Goal: Transaction & Acquisition: Purchase product/service

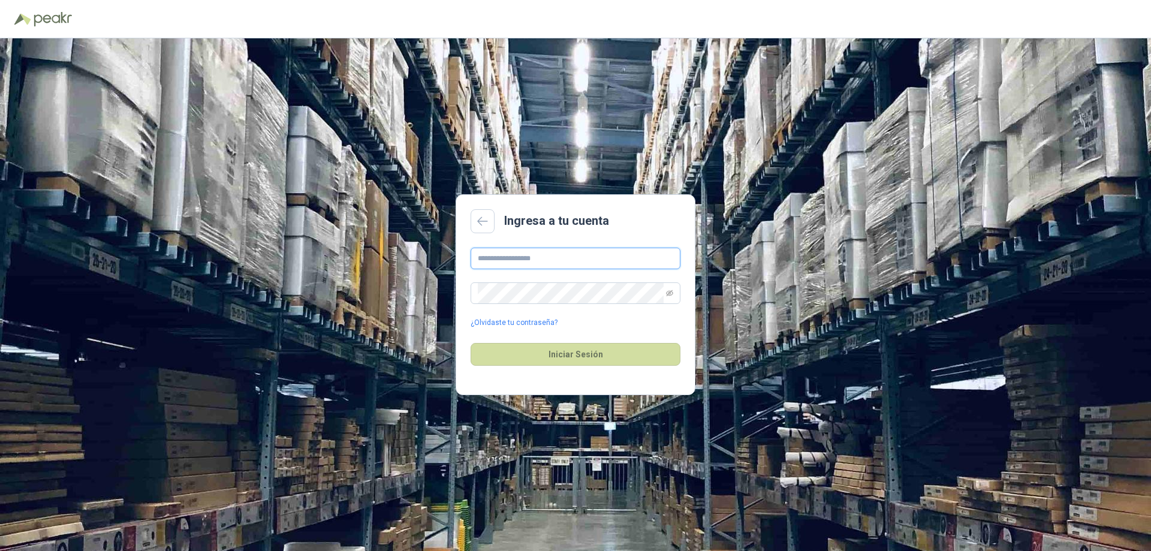
type input "**********"
click at [579, 367] on div "Iniciar Sesión" at bounding box center [576, 355] width 210 height 52
click at [579, 360] on button "Iniciar Sesión" at bounding box center [576, 354] width 210 height 23
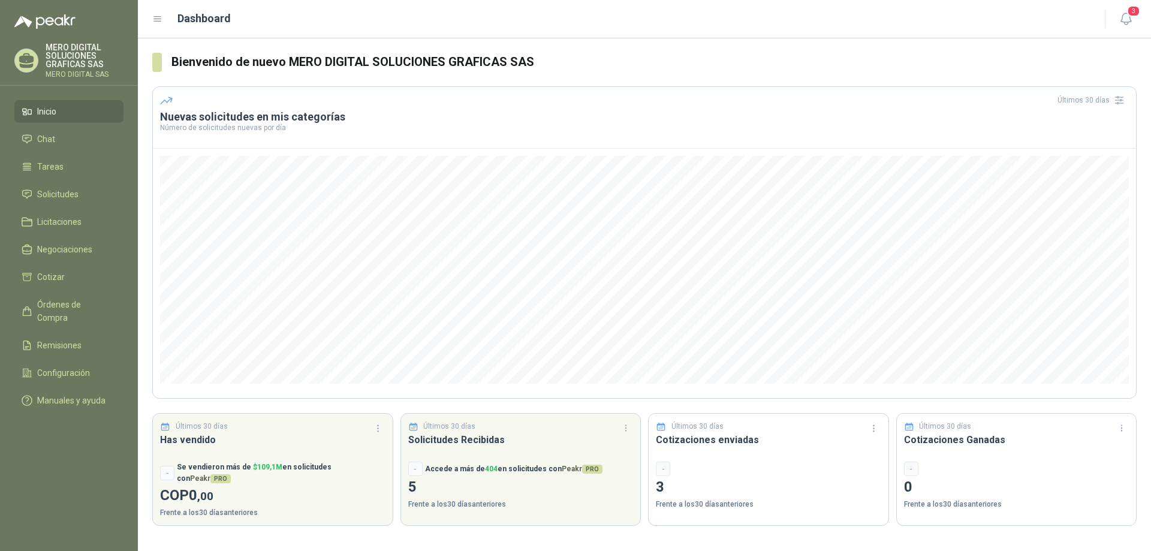
click at [47, 209] on ul "Inicio Chat Tareas Solicitudes Licitaciones Negociaciones Cotizar Órdenes de Co…" at bounding box center [69, 258] width 138 height 317
click at [47, 206] on ul "Inicio Chat Tareas Solicitudes Licitaciones Negociaciones Cotizar Órdenes de Co…" at bounding box center [69, 258] width 138 height 317
drag, startPoint x: 47, startPoint y: 206, endPoint x: 52, endPoint y: 198, distance: 8.6
click at [47, 206] on ul "Inicio Chat Tareas Solicitudes Licitaciones Negociaciones Cotizar Órdenes de Co…" at bounding box center [69, 258] width 138 height 317
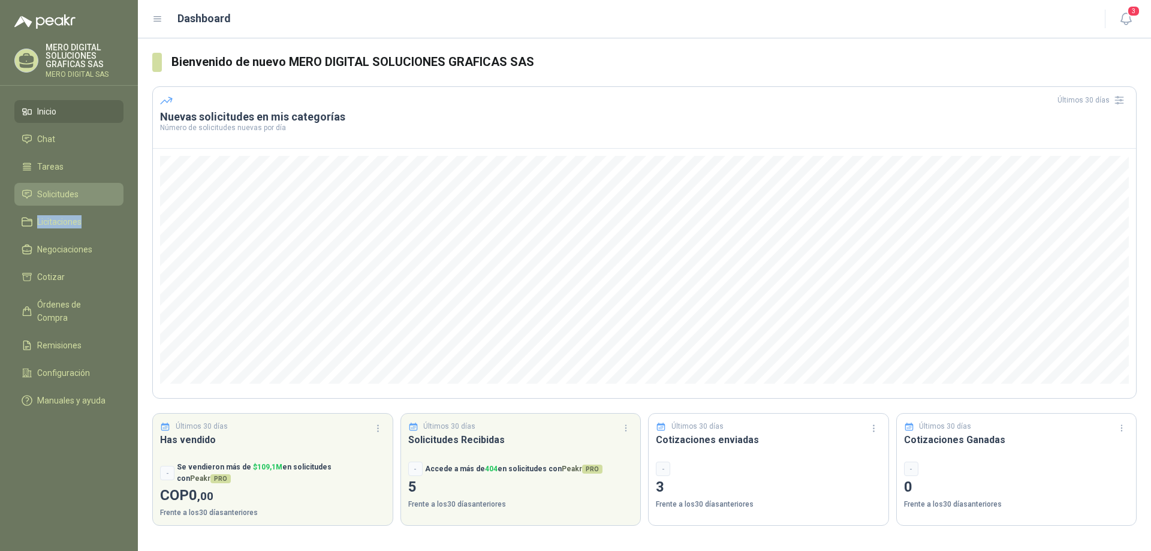
click at [52, 198] on span "Solicitudes" at bounding box center [57, 194] width 41 height 13
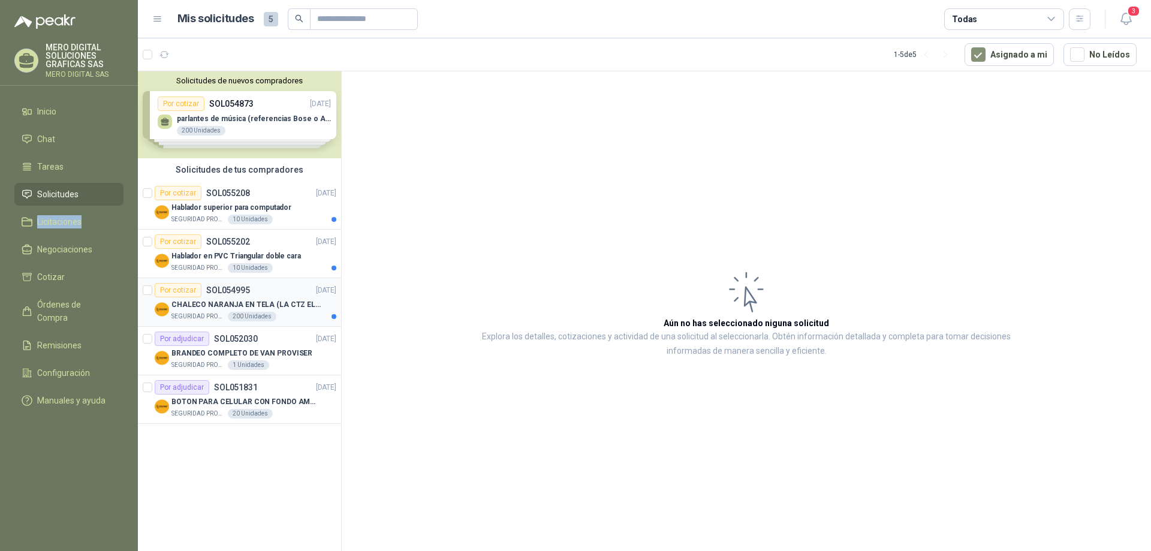
click at [300, 309] on p "CHALECO NARANJA EN TELA (LA CTZ ELEGIDA DEBE ENVIAR MUESTRA)" at bounding box center [246, 304] width 149 height 11
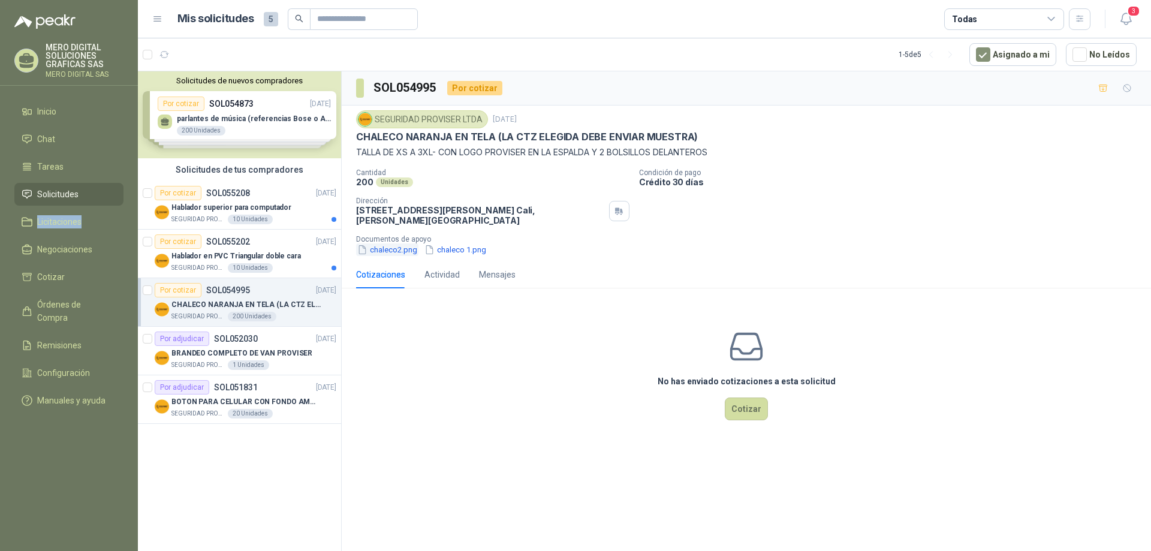
click at [396, 249] on button "chaleco2.png" at bounding box center [387, 249] width 62 height 13
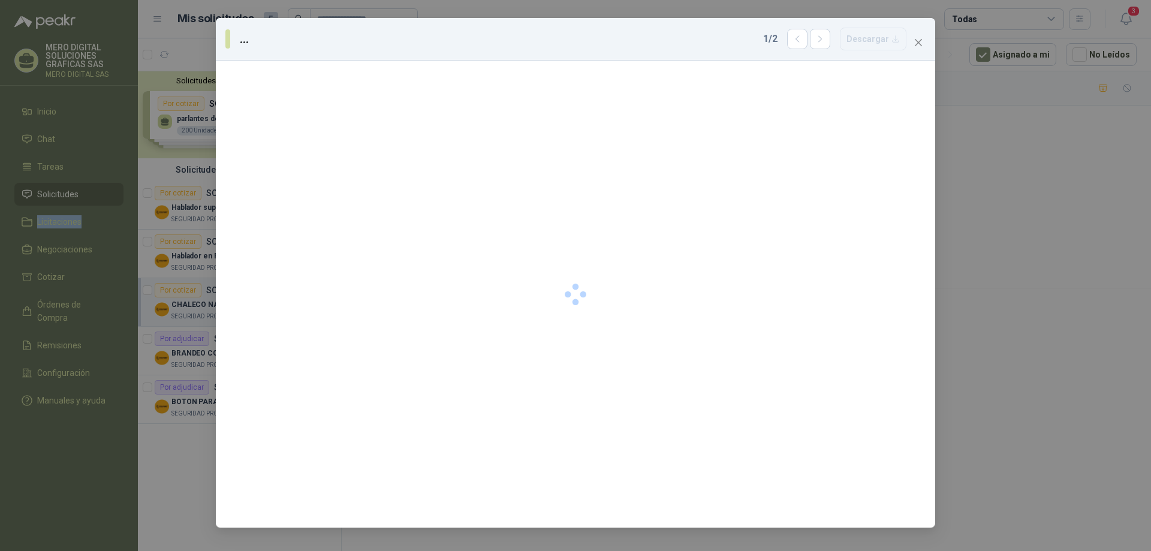
click at [396, 249] on div at bounding box center [576, 294] width 720 height 467
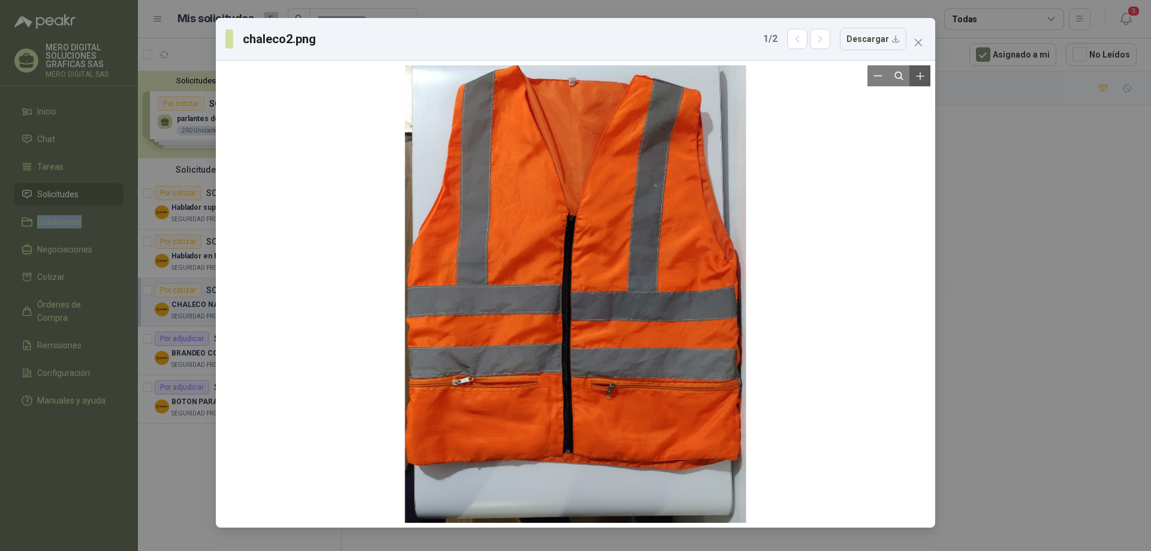
click at [925, 71] on icon "Zoom in" at bounding box center [920, 76] width 12 height 12
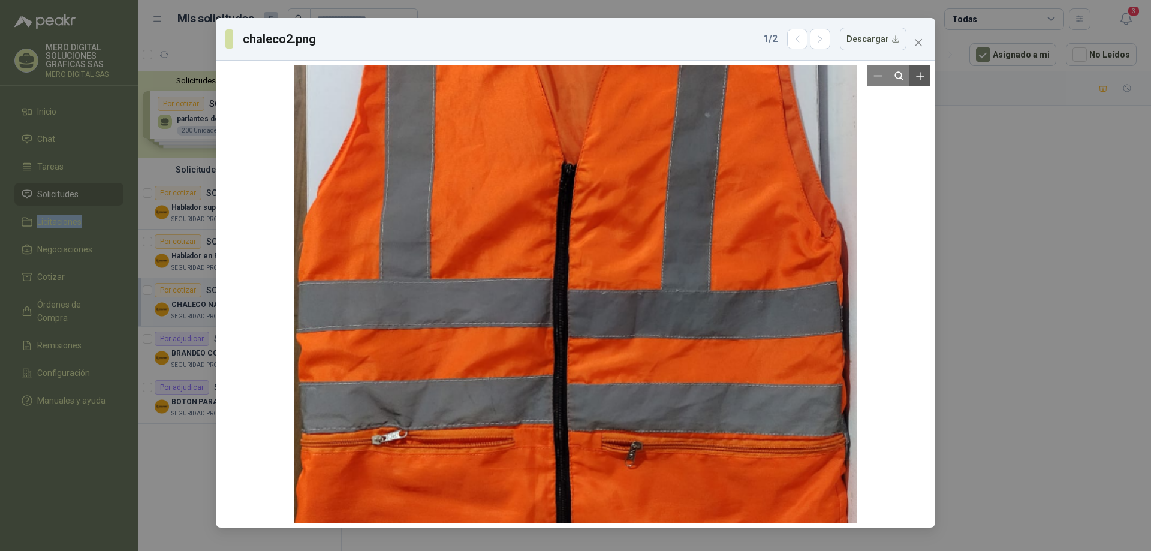
click at [923, 71] on icon "Zoom in" at bounding box center [920, 76] width 12 height 12
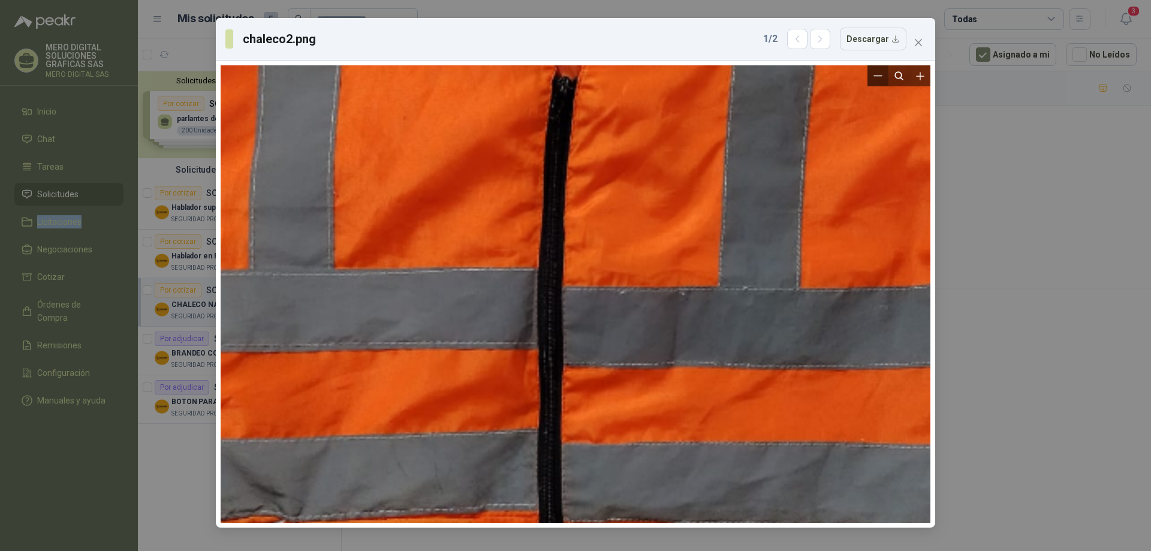
click at [874, 70] on button "Zoom out" at bounding box center [878, 75] width 21 height 21
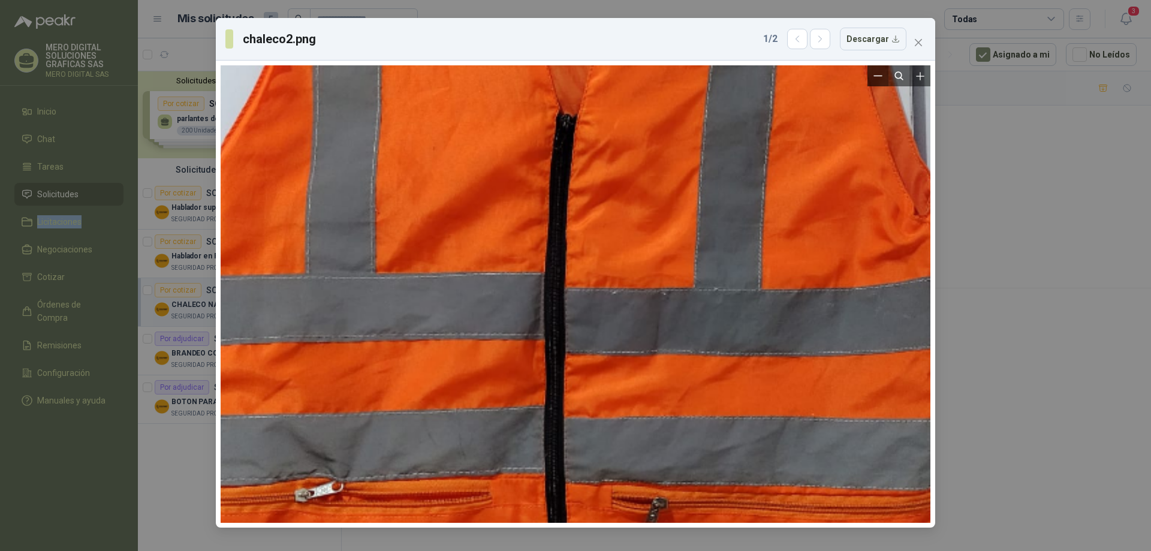
click at [874, 70] on button "Zoom out" at bounding box center [878, 75] width 21 height 21
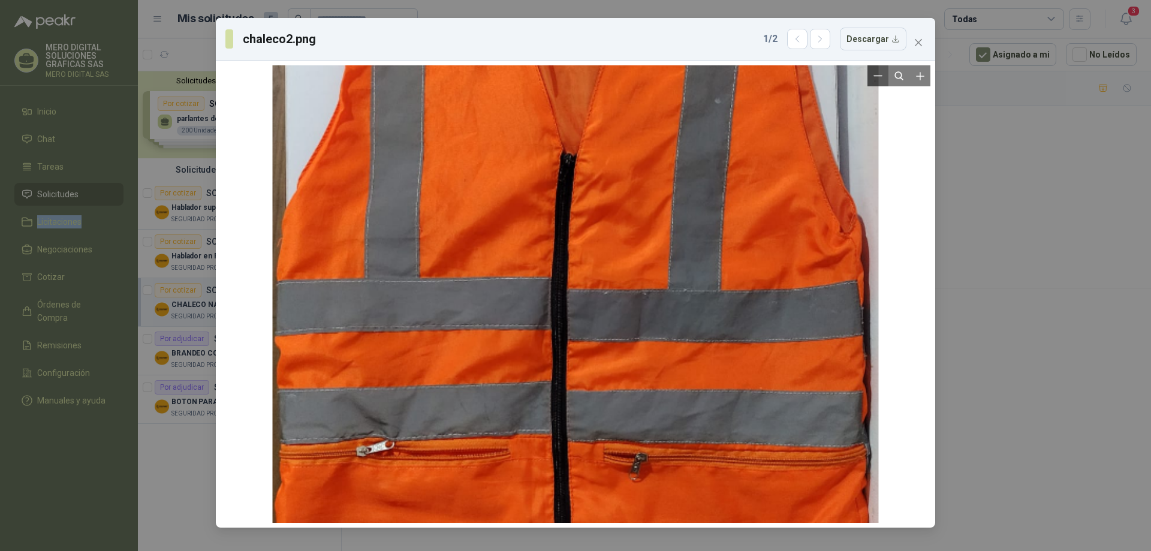
click at [874, 70] on button "Zoom out" at bounding box center [878, 75] width 21 height 21
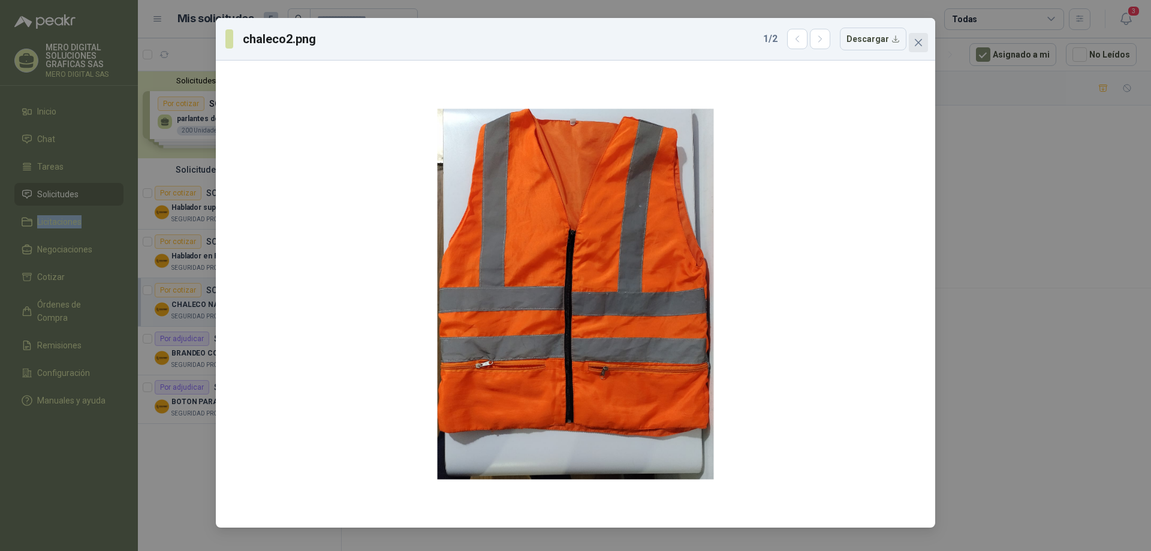
click at [921, 36] on button "Close" at bounding box center [918, 42] width 19 height 19
click at [921, 36] on div "chaleco2.png 1 / 2 Descargar" at bounding box center [575, 275] width 1151 height 551
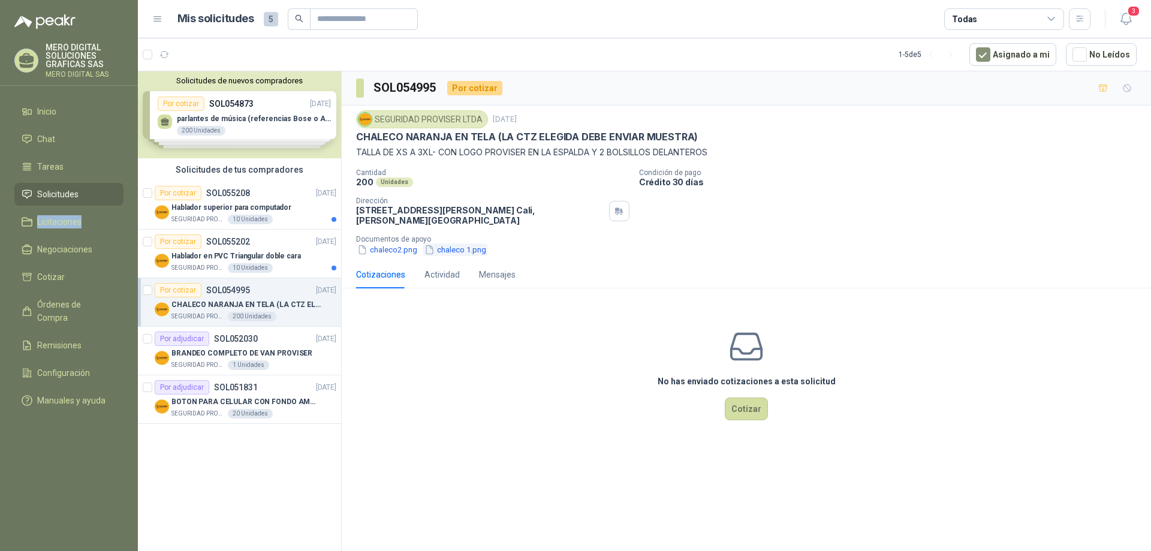
click at [441, 254] on button "chaleco 1.png" at bounding box center [455, 249] width 64 height 13
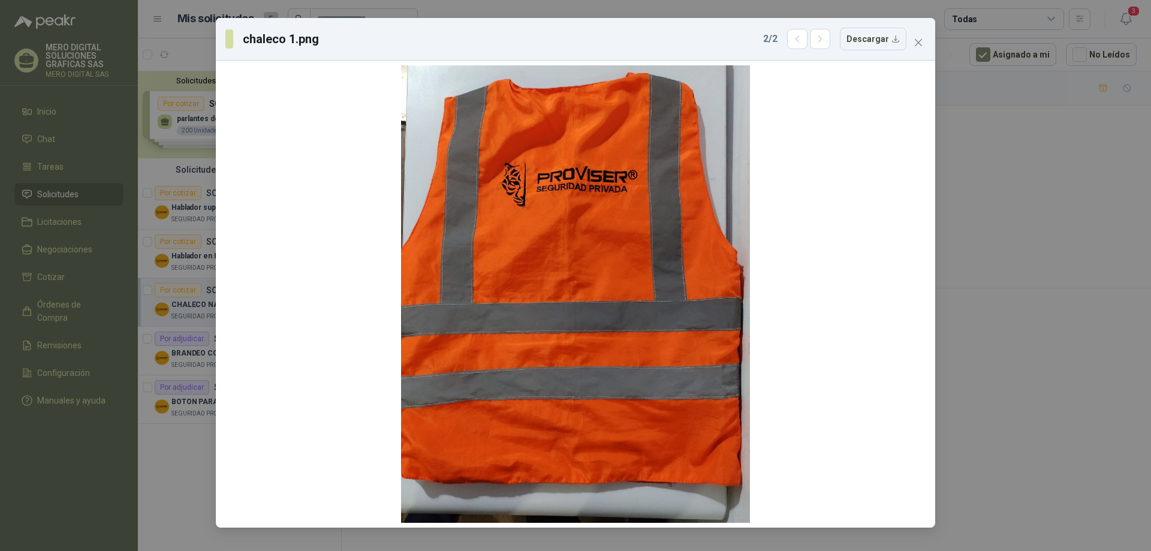
click at [1061, 213] on div "chaleco 1.png 2 / 2 Descargar" at bounding box center [575, 275] width 1151 height 551
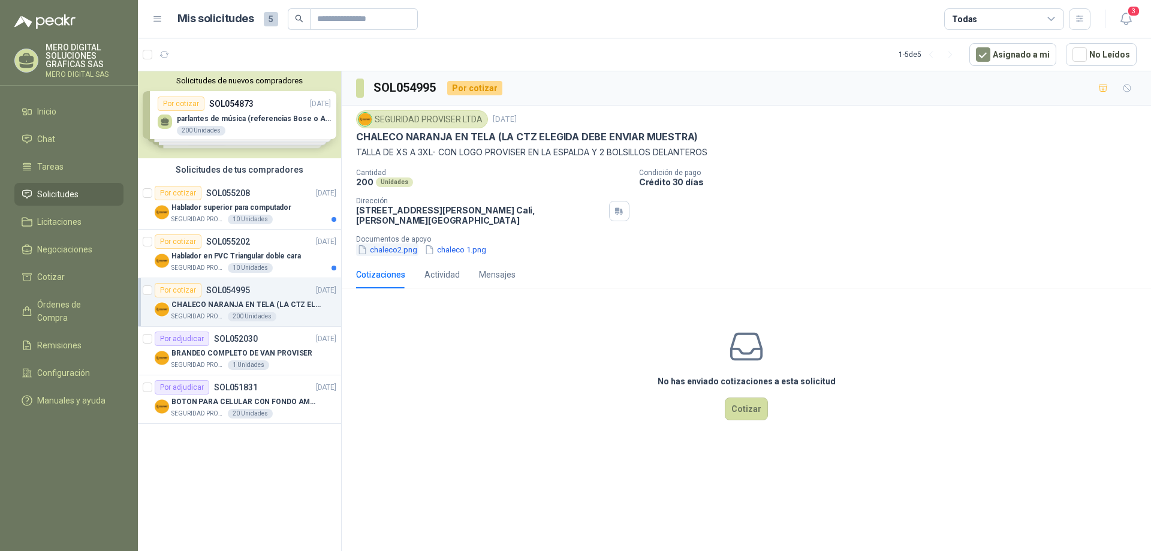
click at [398, 246] on button "chaleco2.png" at bounding box center [387, 249] width 62 height 13
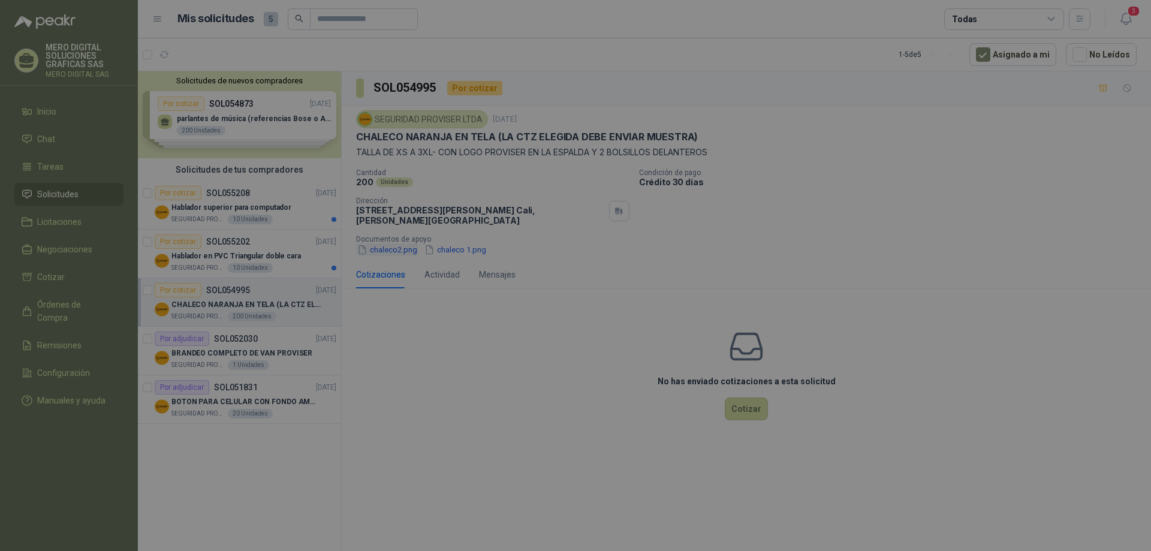
click at [398, 246] on div at bounding box center [576, 294] width 720 height 467
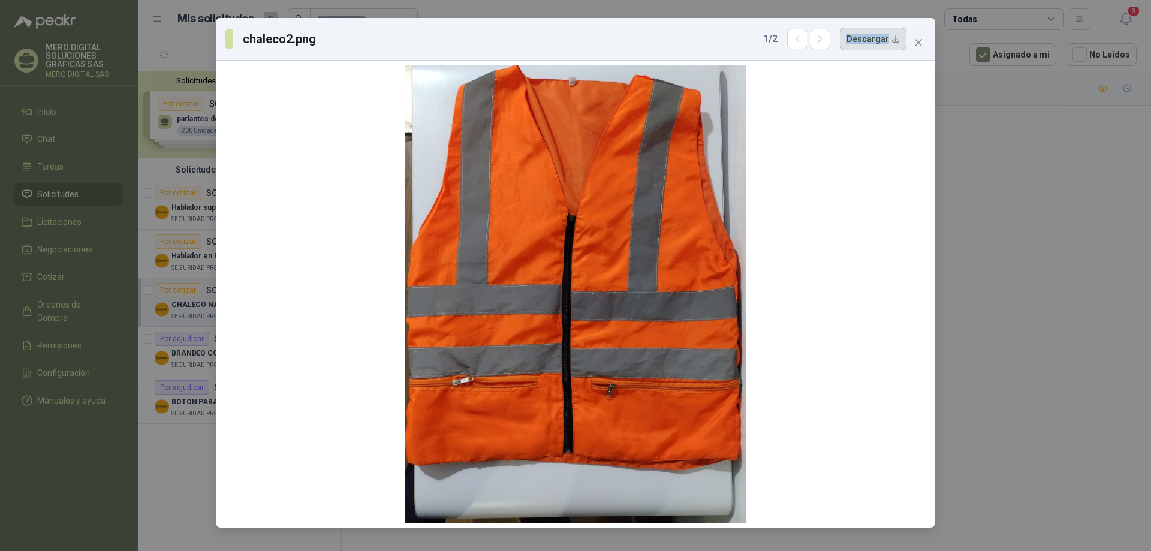
click at [882, 41] on button "Descargar" at bounding box center [873, 39] width 67 height 23
click at [1013, 130] on div "chaleco2.png 1 / 2 Descargar" at bounding box center [575, 275] width 1151 height 551
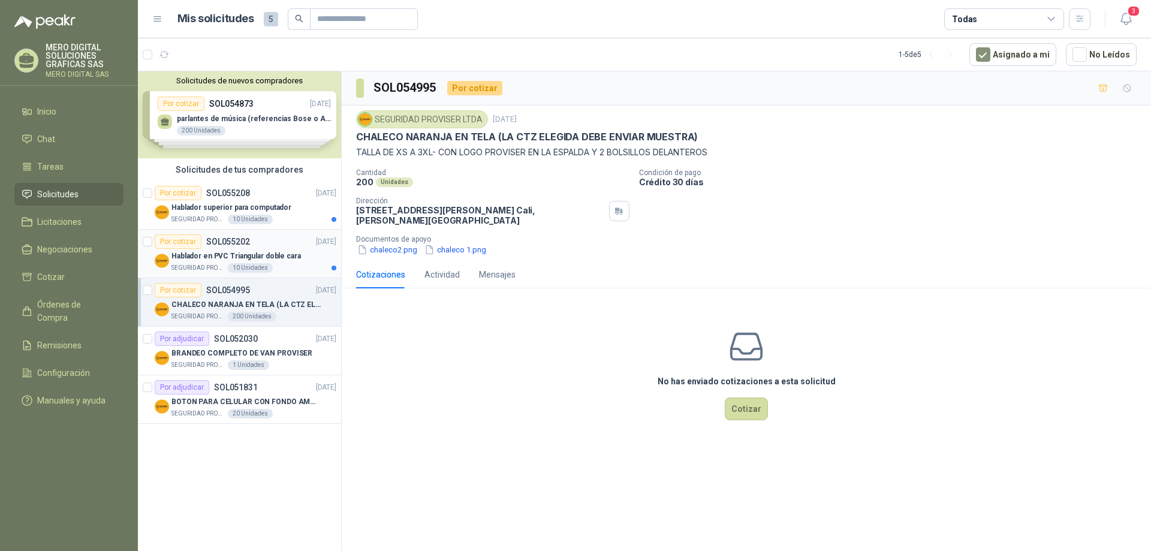
click at [267, 244] on div "Por cotizar SOL055202 [DATE]" at bounding box center [246, 241] width 182 height 14
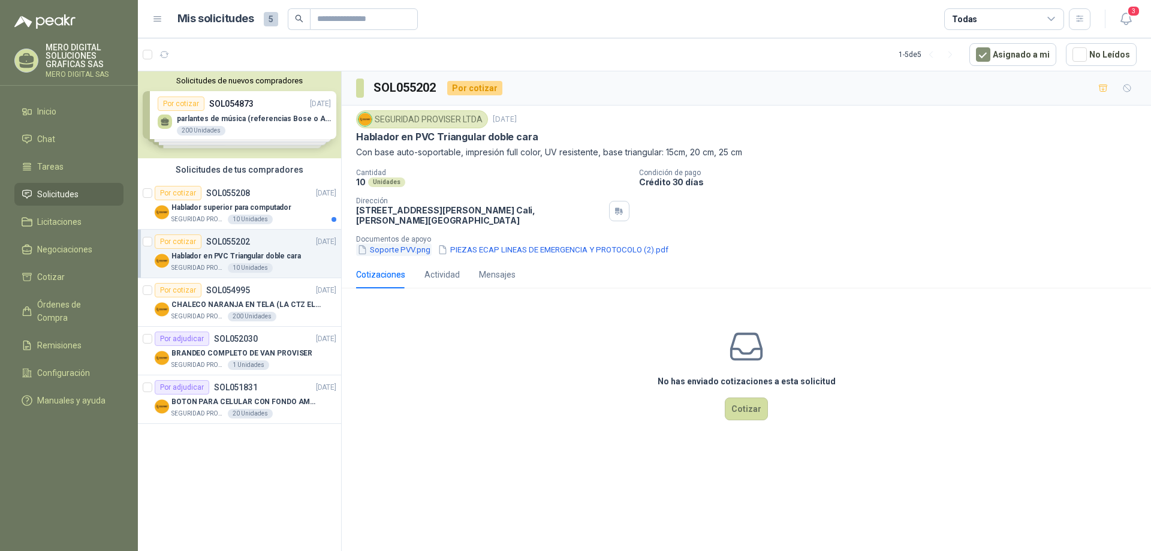
click at [409, 249] on button "Soporte PVV.png" at bounding box center [394, 249] width 76 height 13
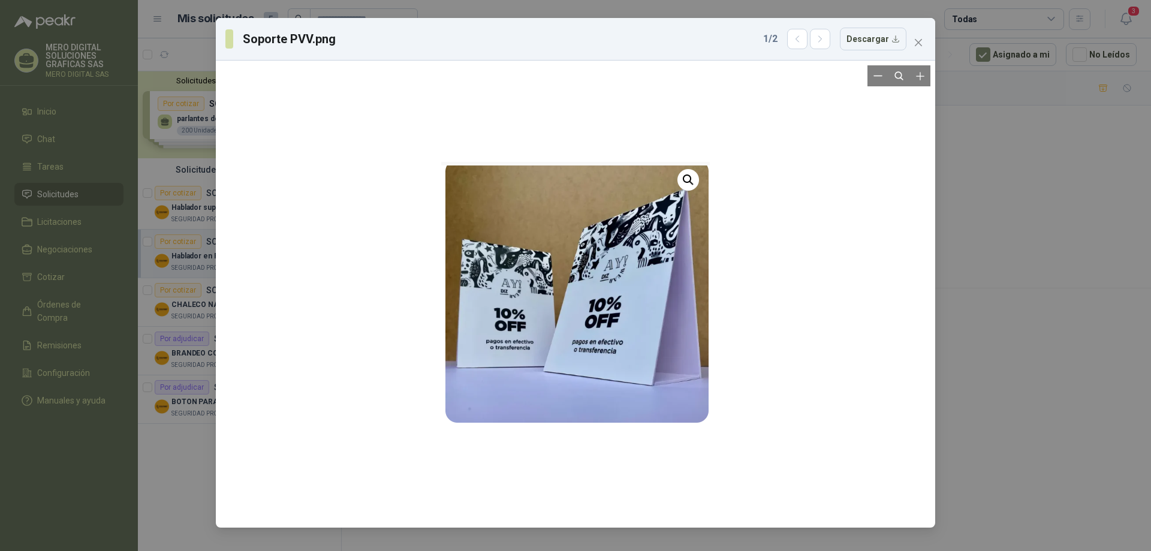
click at [899, 249] on div at bounding box center [576, 294] width 710 height 458
click at [1006, 201] on div "Soporte PVV.png 1 / 2 Descargar" at bounding box center [575, 275] width 1151 height 551
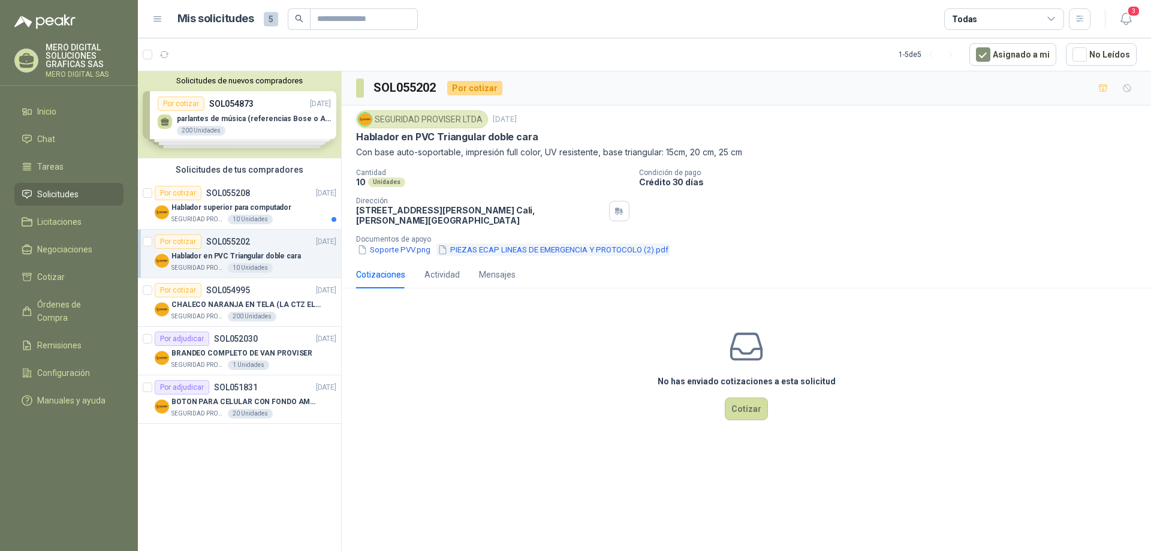
click at [578, 254] on button "PIEZAS ECAP LINEAS DE EMERGENCIA Y PROTOCOLO (2).pdf" at bounding box center [553, 249] width 233 height 13
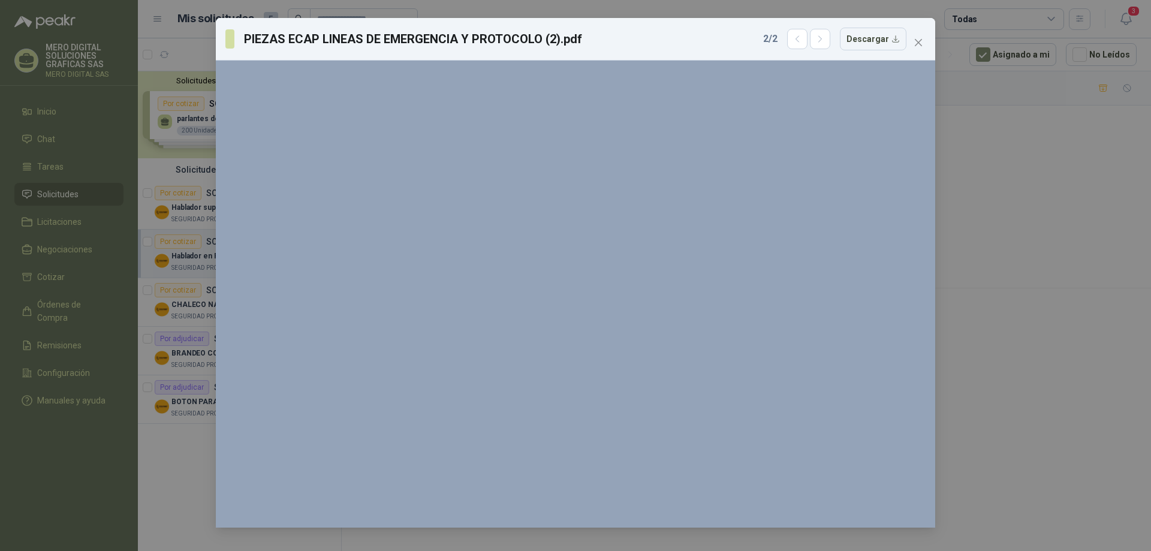
click at [1022, 174] on div "PIEZAS ECAP LINEAS DE EMERGENCIA Y PROTOCOLO (2).pdf 2 / 2 Descargar 150 %" at bounding box center [575, 275] width 1151 height 551
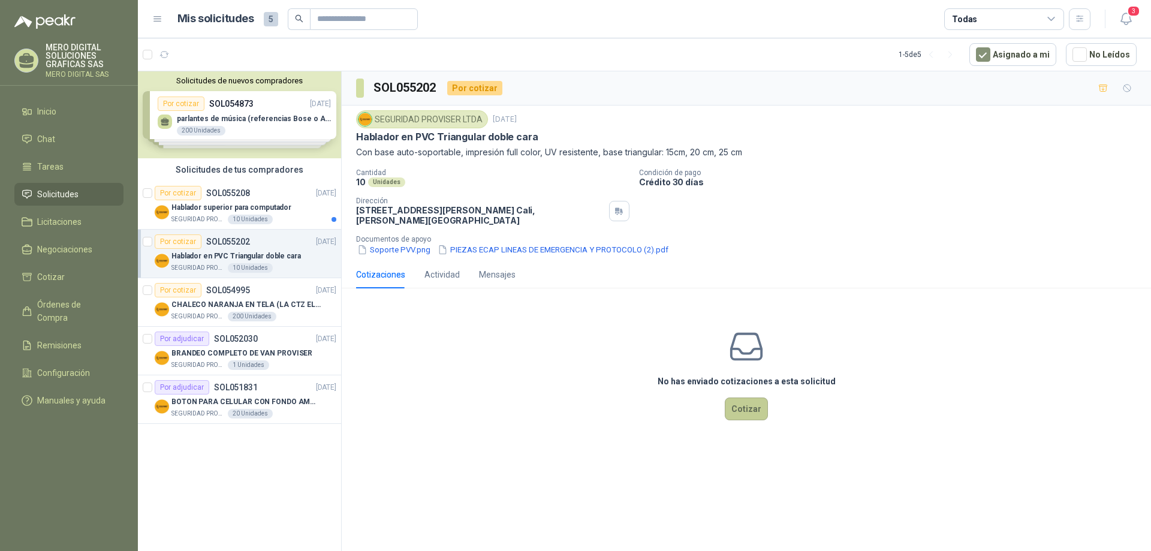
click at [740, 398] on button "Cotizar" at bounding box center [746, 409] width 43 height 23
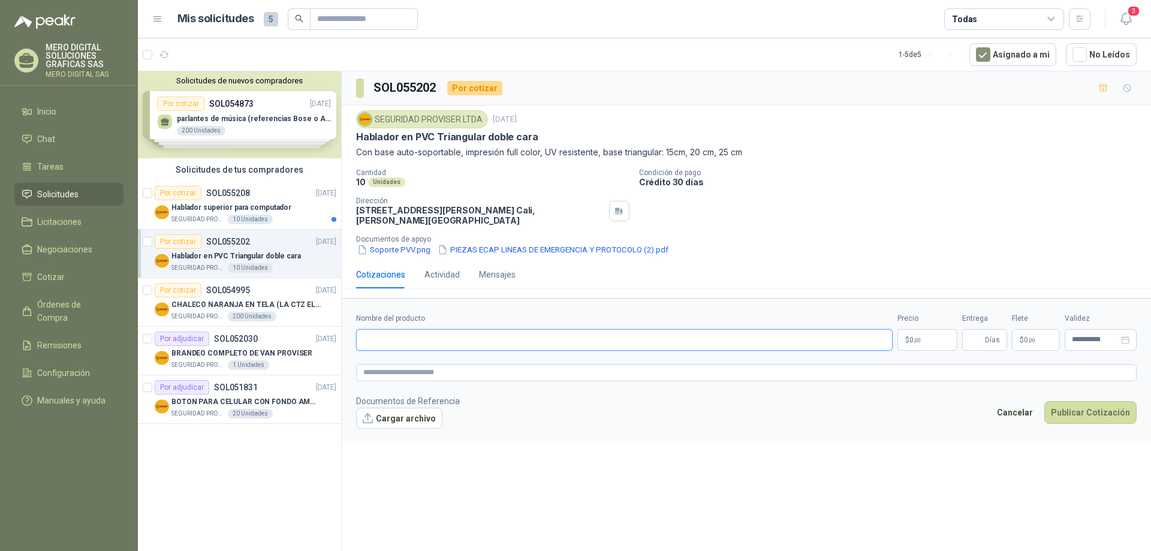
click at [416, 350] on input "Nombre del producto" at bounding box center [624, 340] width 537 height 22
type input "**********"
click at [928, 329] on p "$ 0 ,00" at bounding box center [928, 340] width 60 height 22
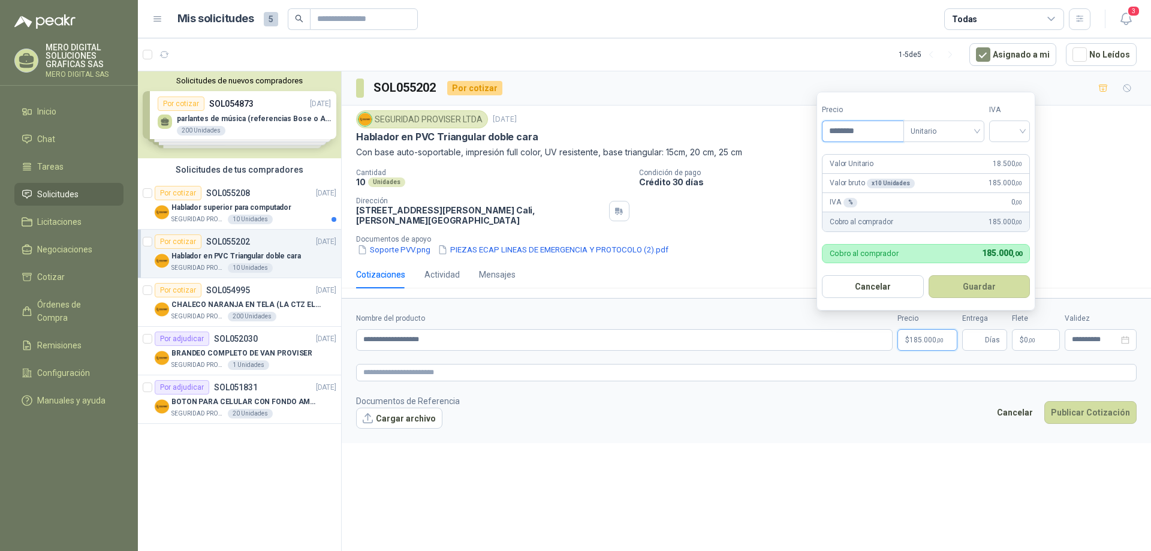
type input "********"
click at [956, 142] on form "Precio ******** Tipo Unitario IVA Valor Unitario 18.500 ,00 Valor bruto x 10 Un…" at bounding box center [926, 201] width 219 height 219
click at [955, 138] on span "Unitario" at bounding box center [944, 131] width 67 height 18
click at [1011, 123] on input "search" at bounding box center [1010, 130] width 26 height 18
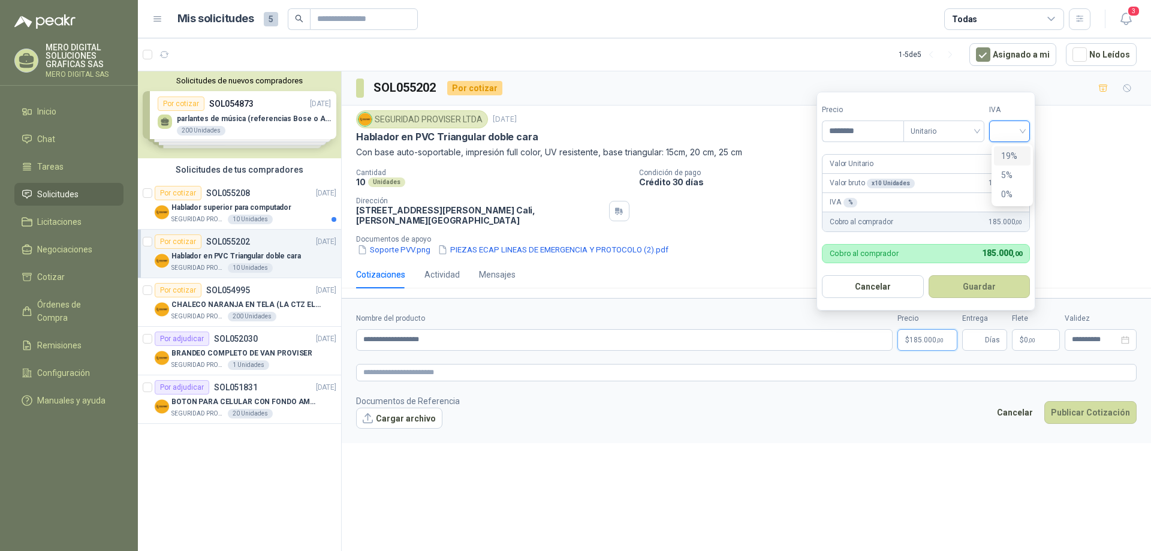
click at [1012, 151] on div "19%" at bounding box center [1012, 155] width 22 height 13
click at [991, 288] on button "Guardar" at bounding box center [981, 286] width 103 height 23
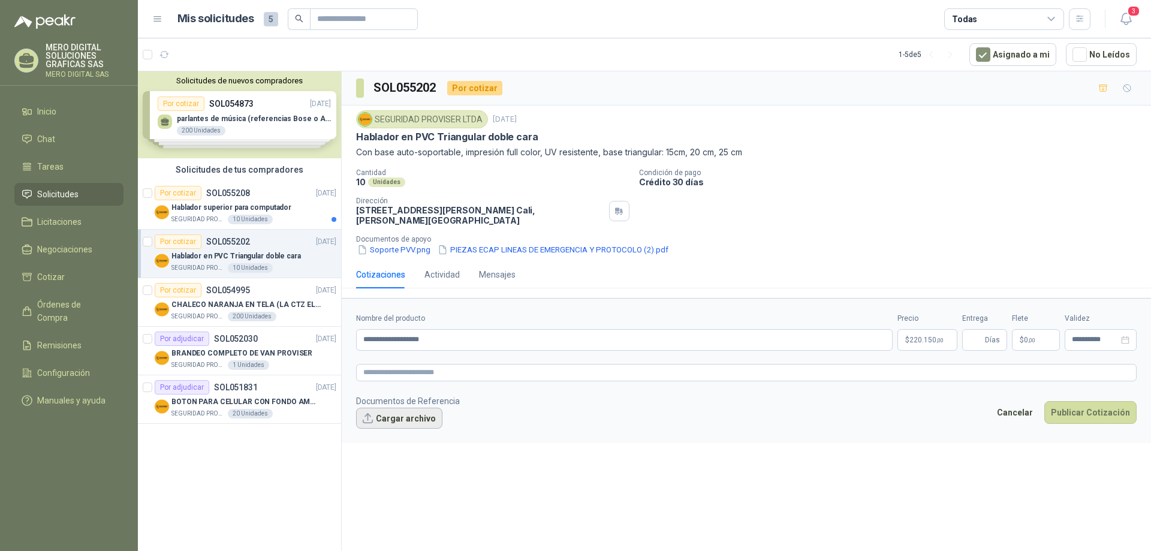
click at [409, 417] on button "Cargar archivo" at bounding box center [399, 419] width 86 height 22
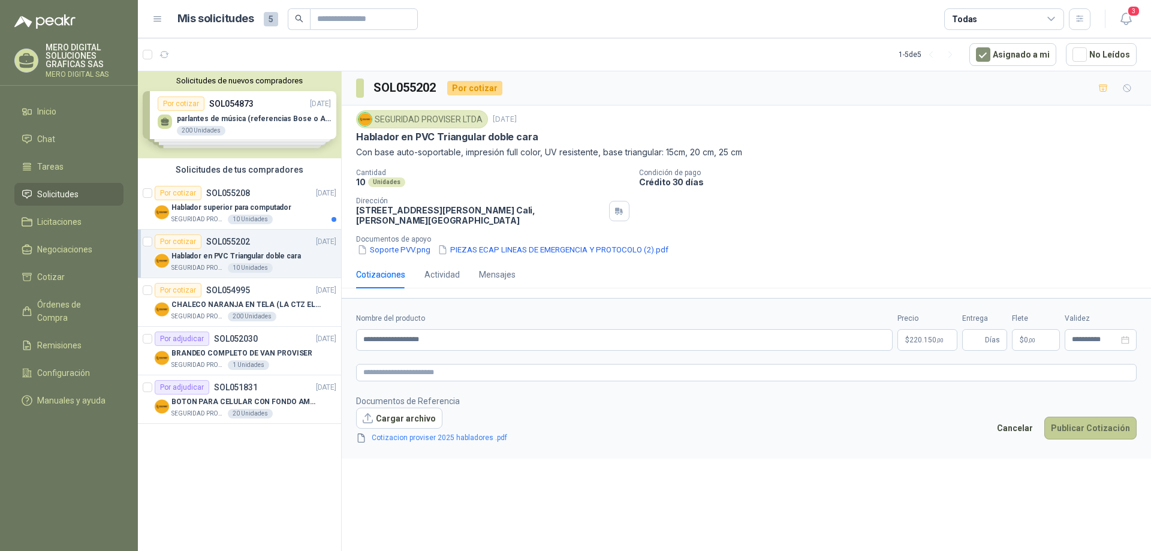
click at [1099, 427] on button "Publicar Cotización" at bounding box center [1091, 428] width 92 height 23
click at [981, 341] on input "Entrega" at bounding box center [976, 340] width 13 height 20
type input "*"
click at [1105, 430] on button "Publicar Cotización" at bounding box center [1091, 428] width 92 height 23
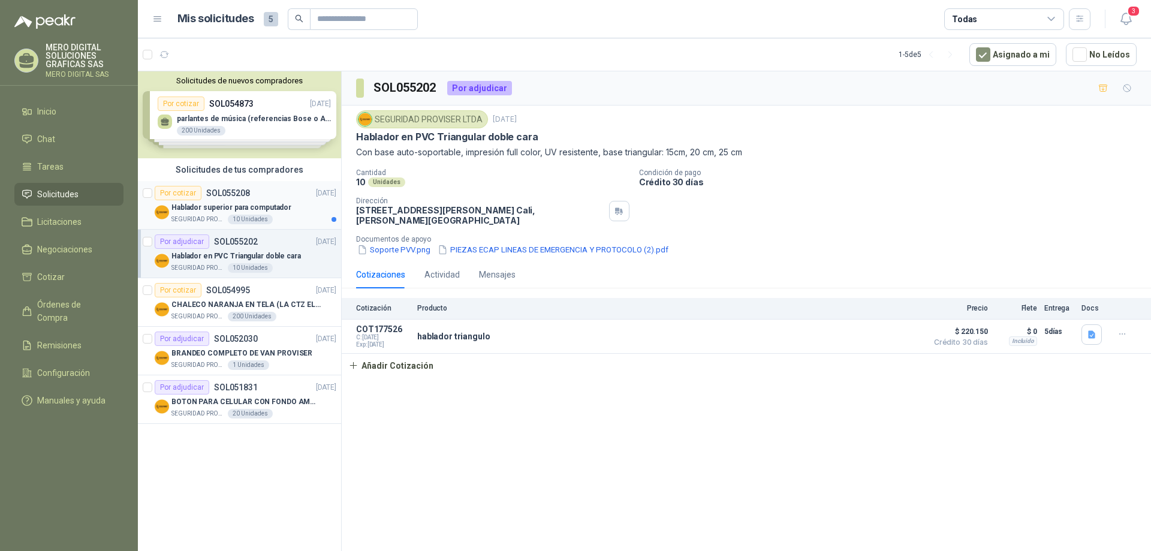
click at [273, 195] on div "Por cotizar SOL055208 [DATE]" at bounding box center [246, 193] width 182 height 14
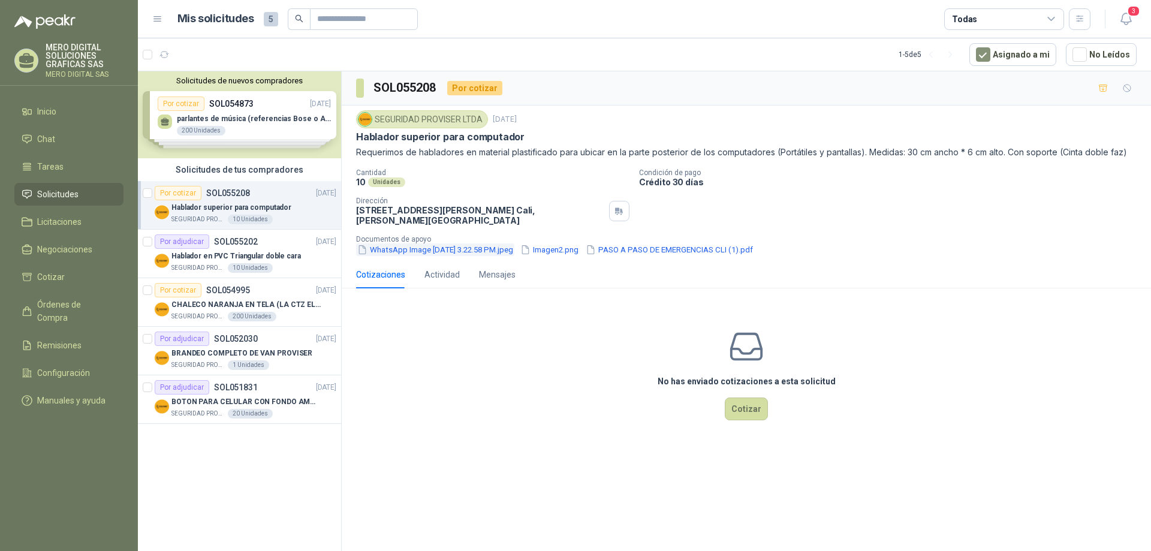
click at [427, 254] on button "WhatsApp Image [DATE] 3.22.58 PM.jpeg" at bounding box center [435, 249] width 158 height 13
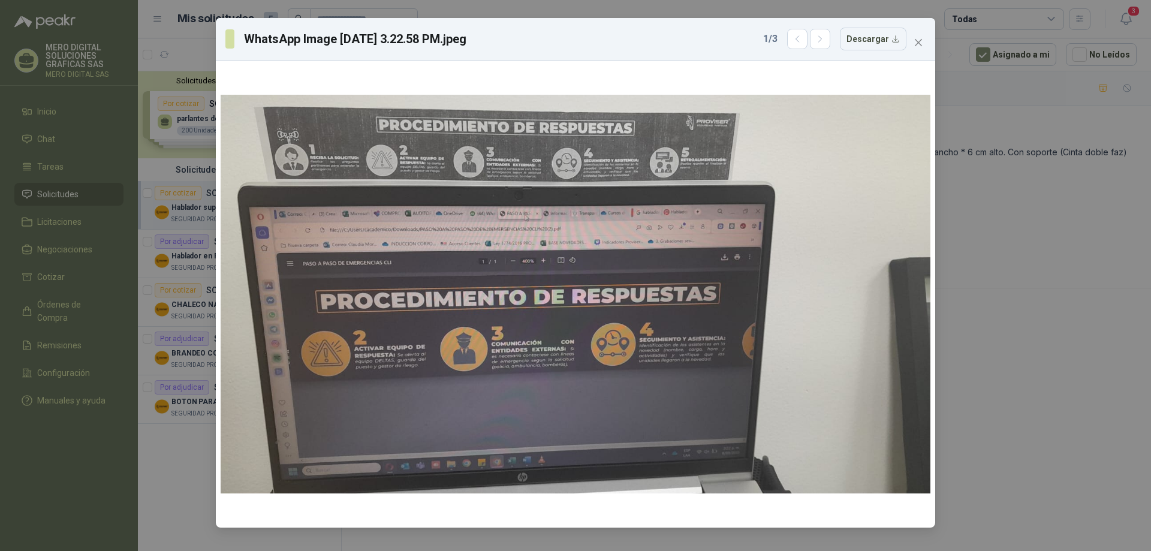
click at [1005, 256] on div "WhatsApp Image [DATE] 3.22.58 PM.jpeg 1 / 3 Descargar" at bounding box center [575, 275] width 1151 height 551
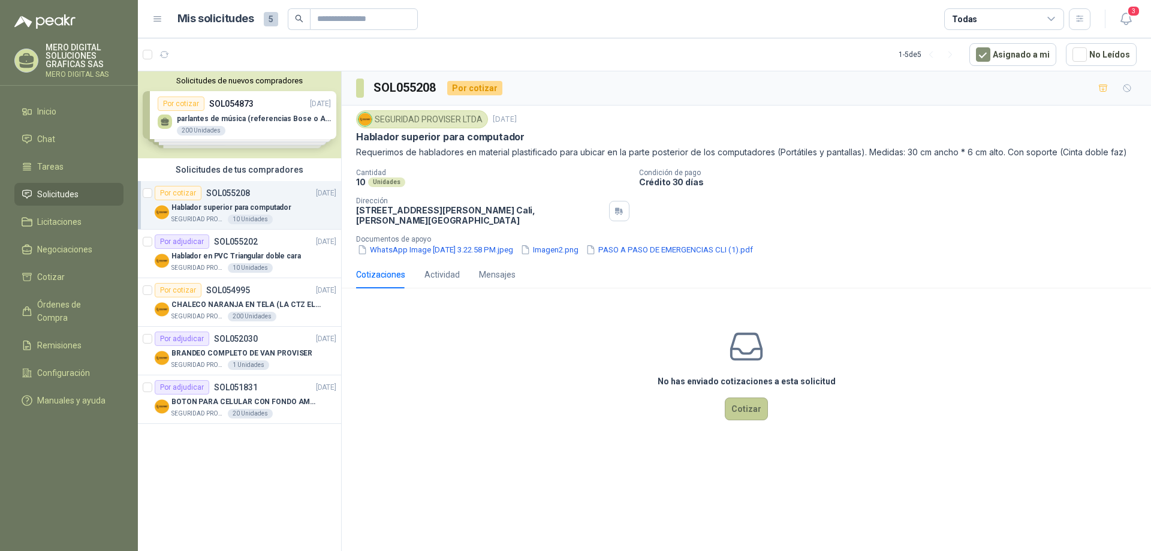
click at [739, 405] on button "Cotizar" at bounding box center [746, 409] width 43 height 23
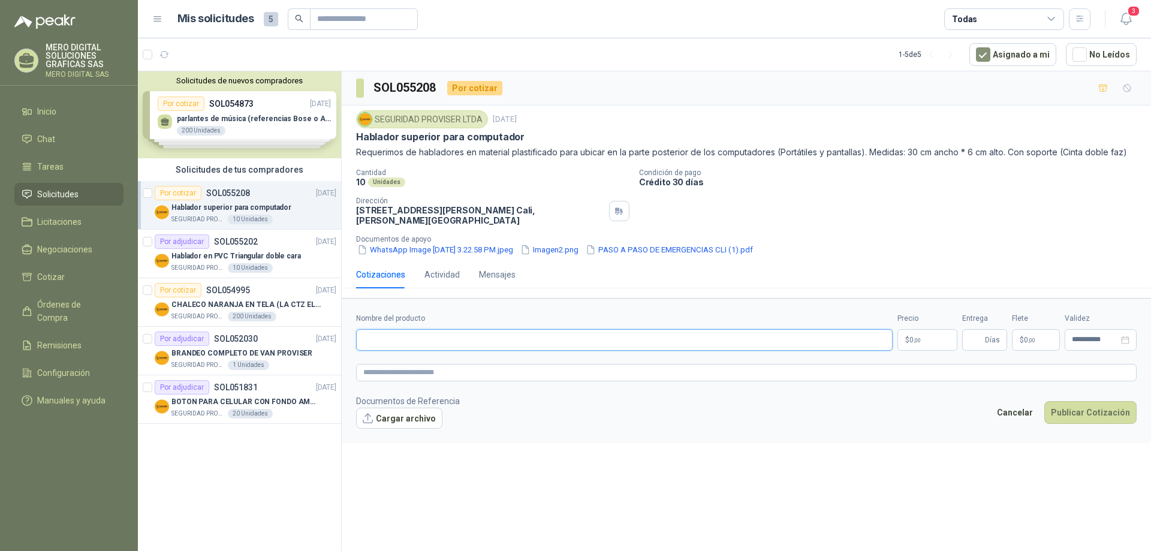
click at [455, 336] on input "Nombre del producto" at bounding box center [624, 340] width 537 height 22
type input "**********"
click at [920, 340] on span ",00" at bounding box center [917, 340] width 7 height 7
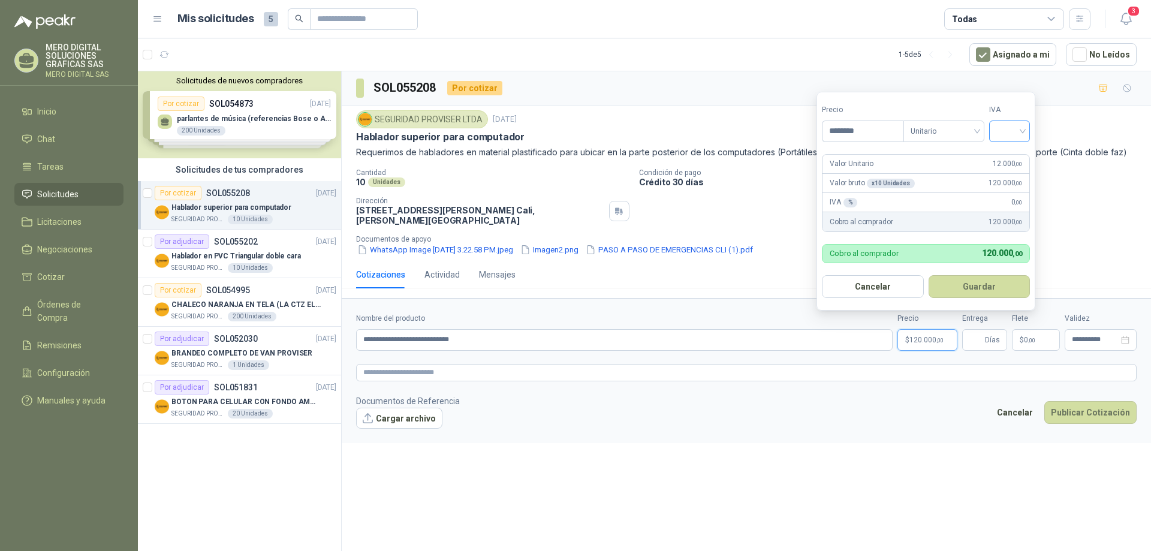
type input "********"
click at [1004, 138] on input "search" at bounding box center [1010, 130] width 26 height 18
click at [1007, 154] on div "19%" at bounding box center [1012, 155] width 22 height 13
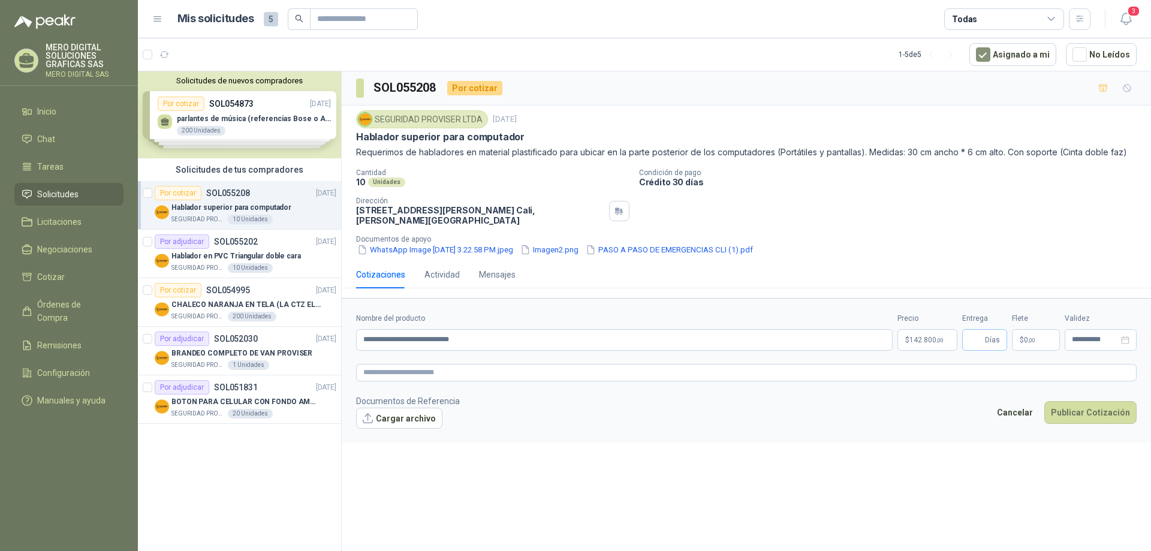
click at [986, 336] on span "Días" at bounding box center [992, 340] width 15 height 20
type input "*"
click at [457, 382] on form "**********" at bounding box center [747, 370] width 810 height 145
click at [393, 417] on button "Cargar archivo" at bounding box center [399, 419] width 86 height 22
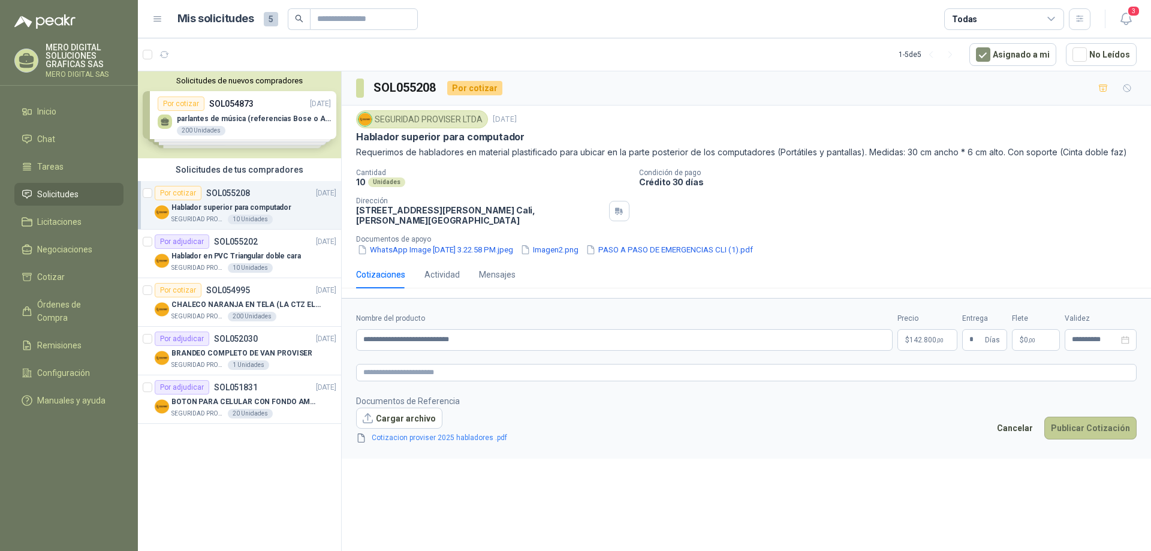
click at [1091, 425] on button "Publicar Cotización" at bounding box center [1091, 428] width 92 height 23
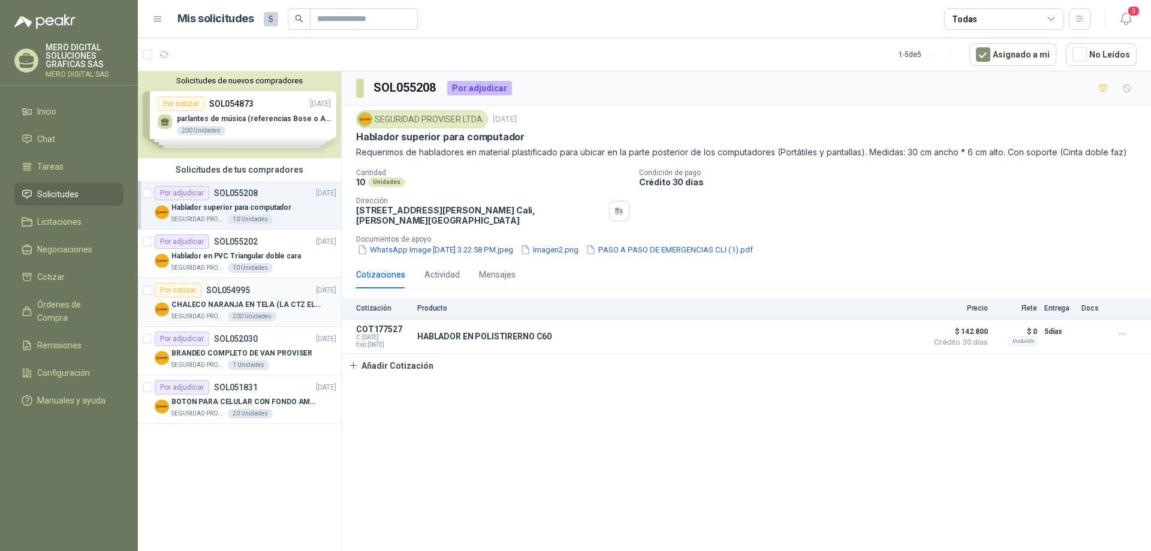
click at [305, 299] on p "CHALECO NARANJA EN TELA (LA CTZ ELEGIDA DEBE ENVIAR MUESTRA)" at bounding box center [246, 304] width 149 height 11
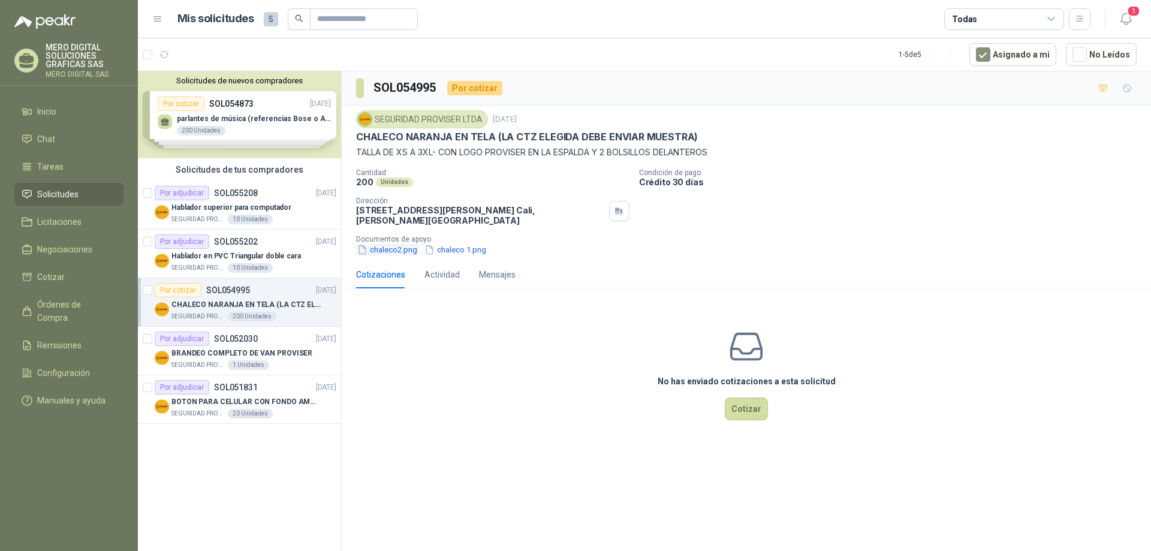
click at [381, 245] on button "chaleco2.png" at bounding box center [387, 249] width 62 height 13
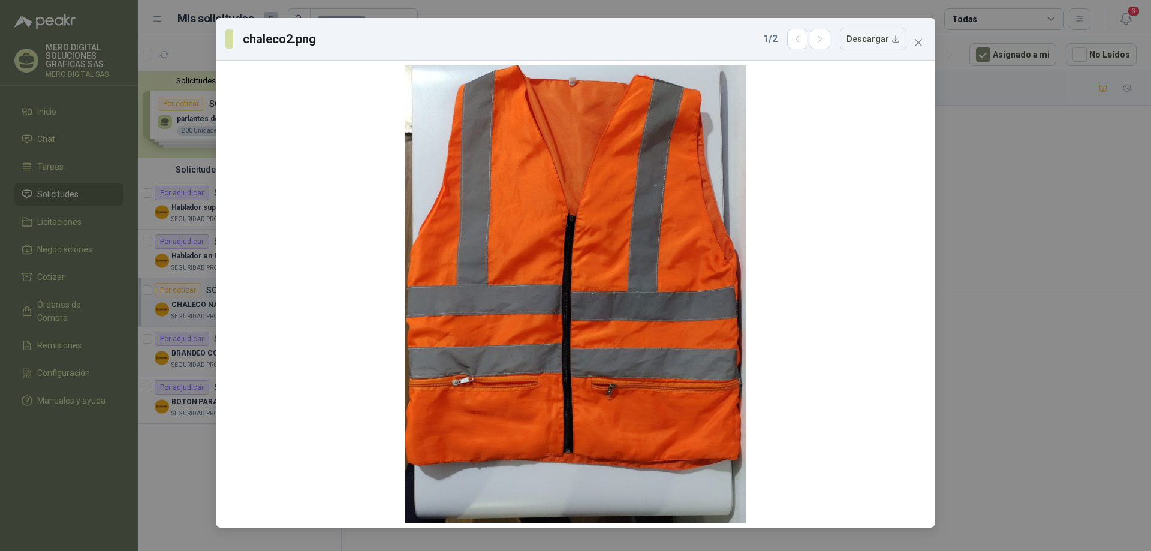
click at [212, 185] on div "chaleco2.png 1 / 2 Descargar" at bounding box center [575, 275] width 1151 height 551
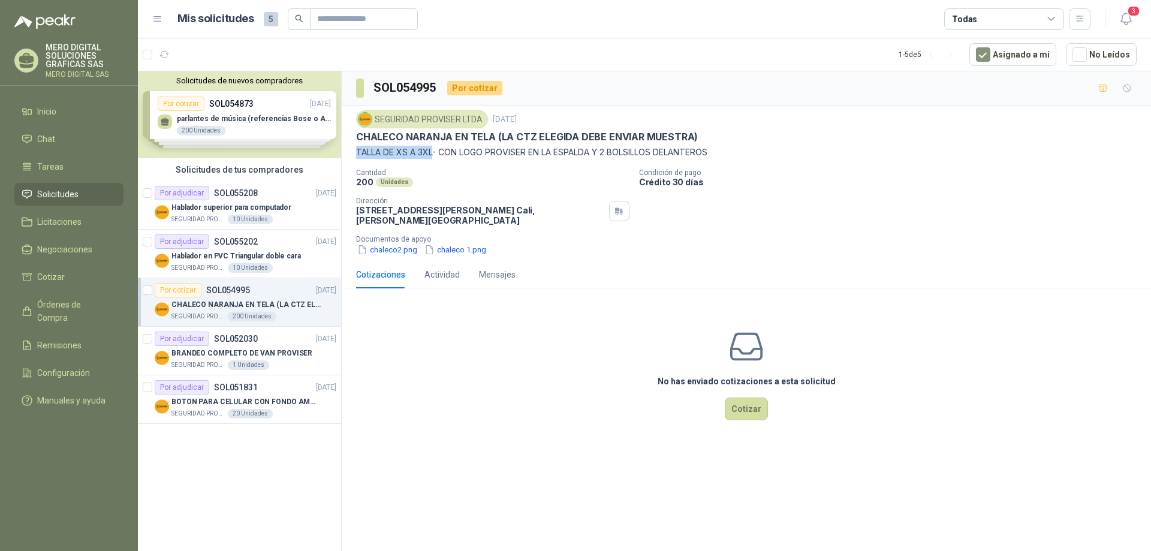
drag, startPoint x: 357, startPoint y: 152, endPoint x: 436, endPoint y: 154, distance: 79.2
click at [436, 154] on p "TALLA DE XS A 3XL- CON LOGO PROVISER EN LA ESPALDA Y 2 BOLSILLOS DELANTEROS" at bounding box center [746, 152] width 781 height 13
copy p "TALLA DE XS A 3XL"
click at [458, 248] on button "chaleco 1.png" at bounding box center [455, 249] width 64 height 13
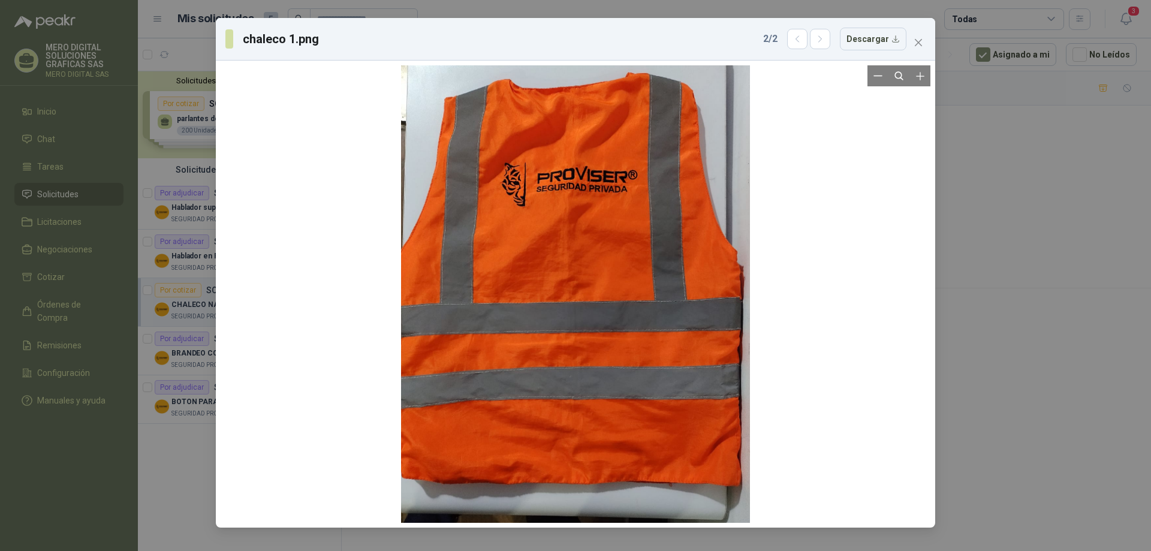
click at [568, 194] on div at bounding box center [575, 294] width 349 height 458
click at [925, 80] on icon "Zoom in" at bounding box center [920, 76] width 12 height 12
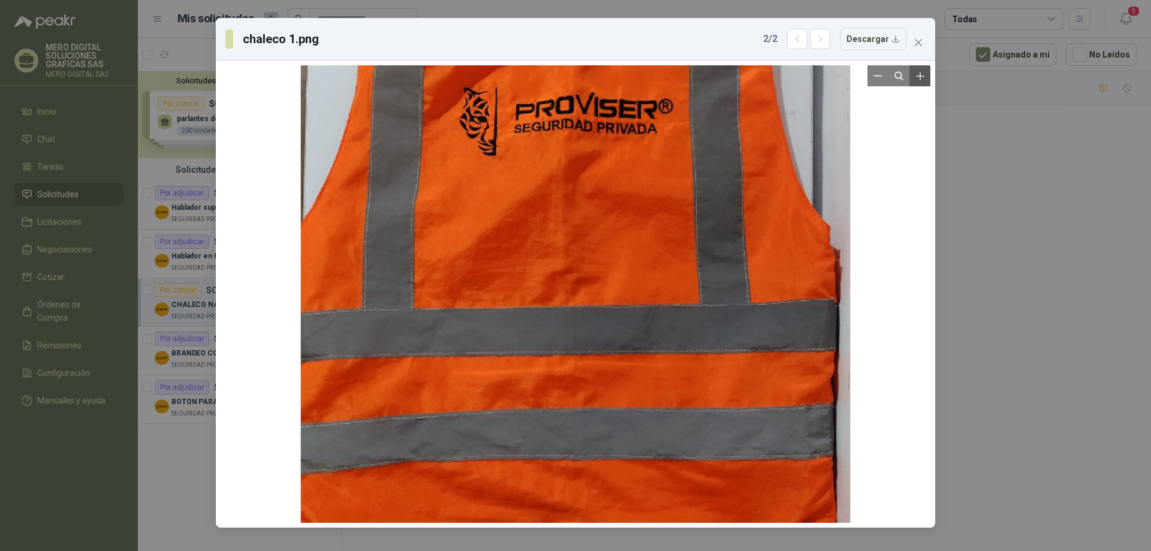
click at [925, 80] on icon "Zoom in" at bounding box center [920, 76] width 12 height 12
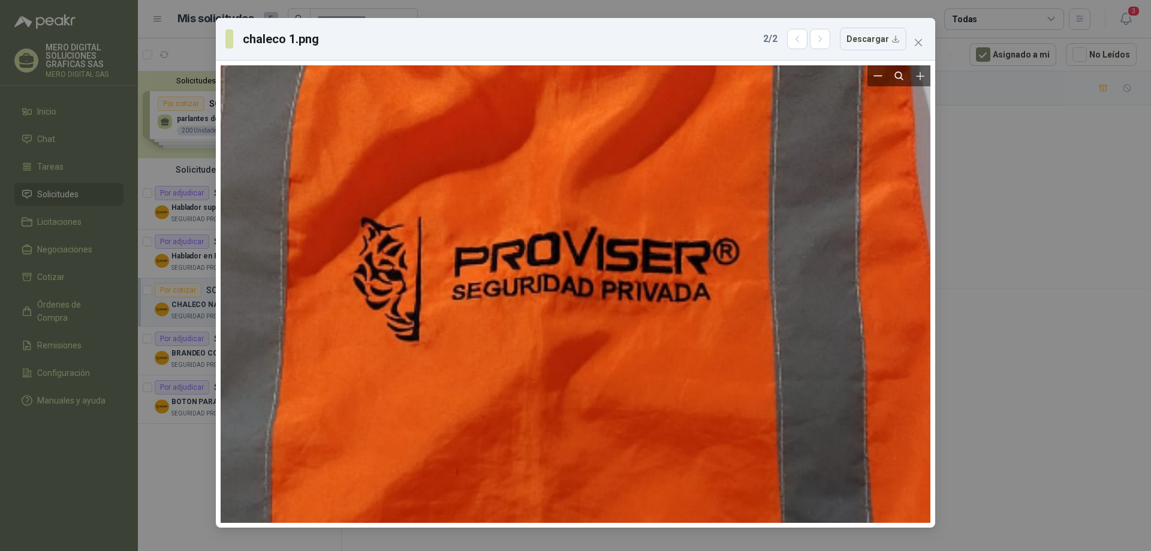
drag, startPoint x: 619, startPoint y: 97, endPoint x: 606, endPoint y: 394, distance: 297.7
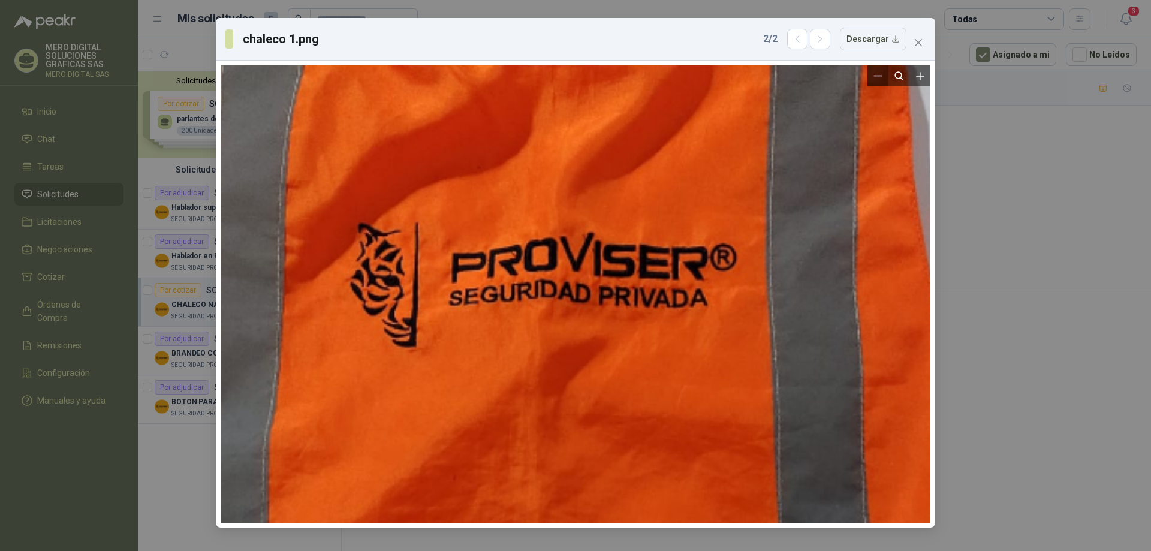
click at [882, 76] on icon "Zoom out" at bounding box center [878, 75] width 9 height 9
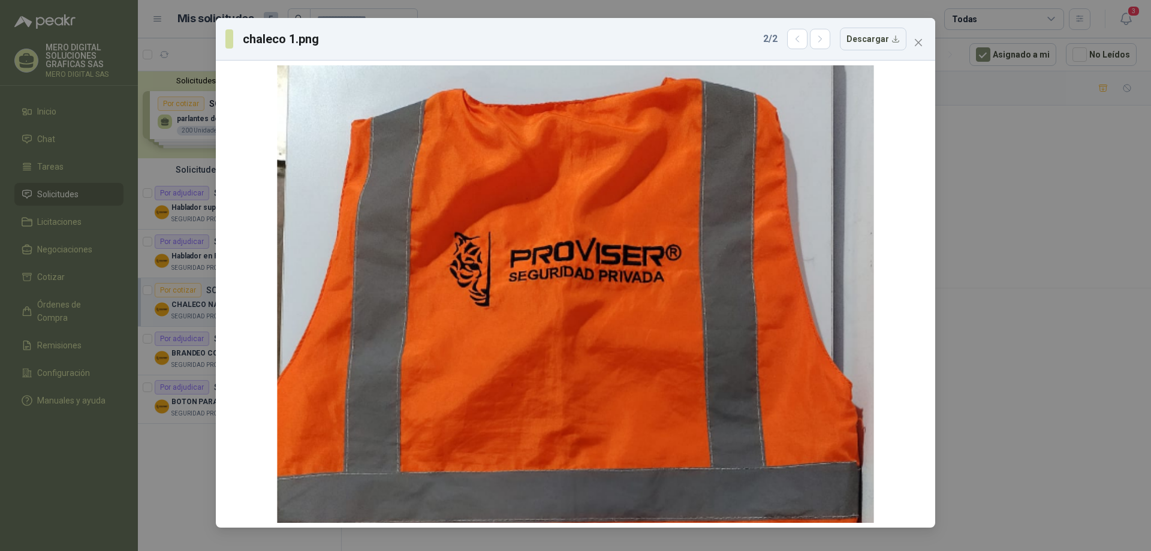
click at [983, 306] on div "chaleco 1.png 2 / 2 Descargar" at bounding box center [575, 275] width 1151 height 551
